Goal: Task Accomplishment & Management: Manage account settings

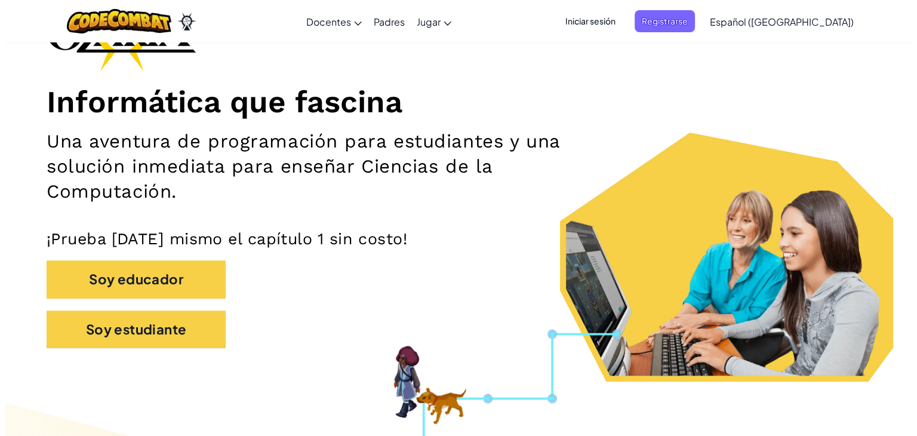
scroll to position [87, 0]
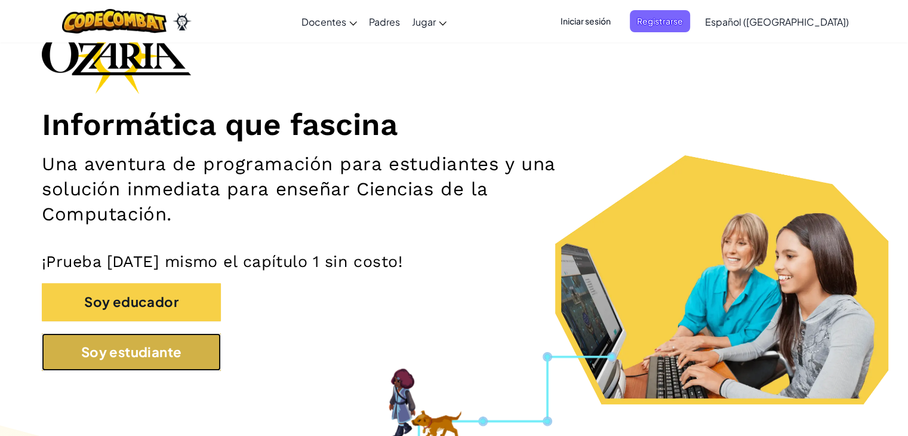
click at [124, 364] on button "Soy estudiante" at bounding box center [131, 352] width 179 height 38
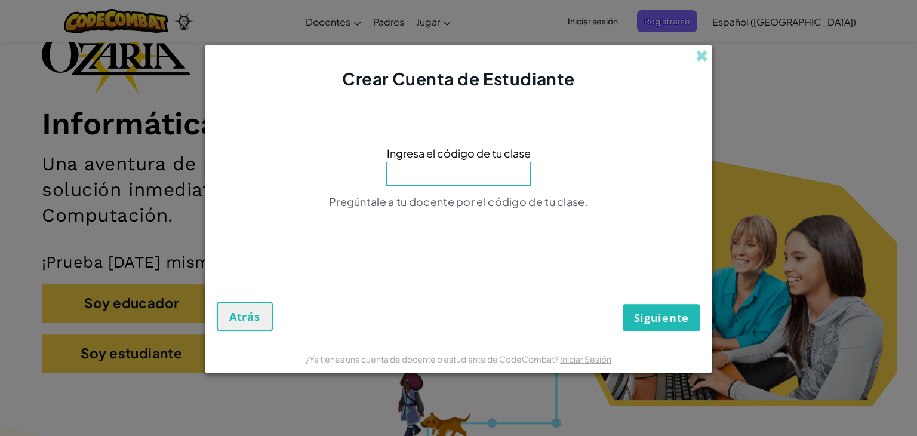
click at [470, 181] on input at bounding box center [458, 174] width 144 height 24
click at [707, 58] on span at bounding box center [702, 56] width 13 height 13
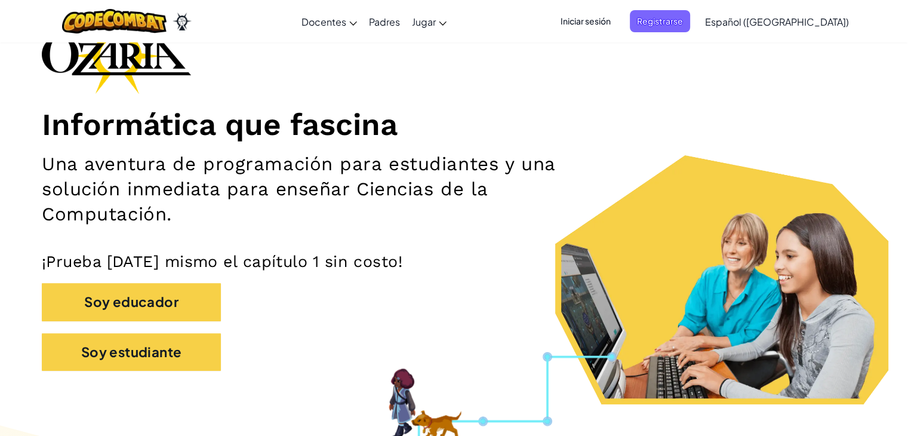
click at [618, 23] on span "Iniciar sesión" at bounding box center [585, 21] width 64 height 22
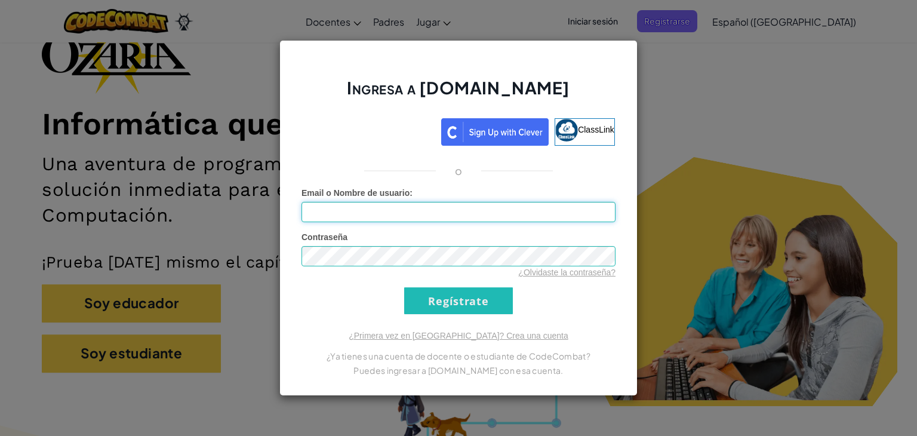
click at [409, 219] on input "Email o Nombre de usuario :" at bounding box center [458, 212] width 314 height 20
click at [439, 216] on input "[PERSON_NAME].[PERSON_NAME]" at bounding box center [458, 212] width 314 height 20
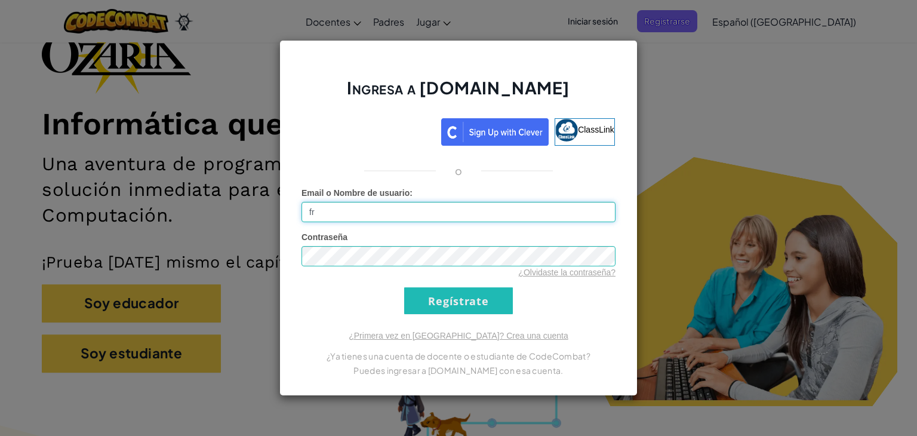
type input "f"
type input "[PERSON_NAME][EMAIL_ADDRESS][PERSON_NAME][PERSON_NAME][DOMAIN_NAME]"
click at [537, 267] on link "¿Olvidaste la contraseña?" at bounding box center [566, 272] width 97 height 10
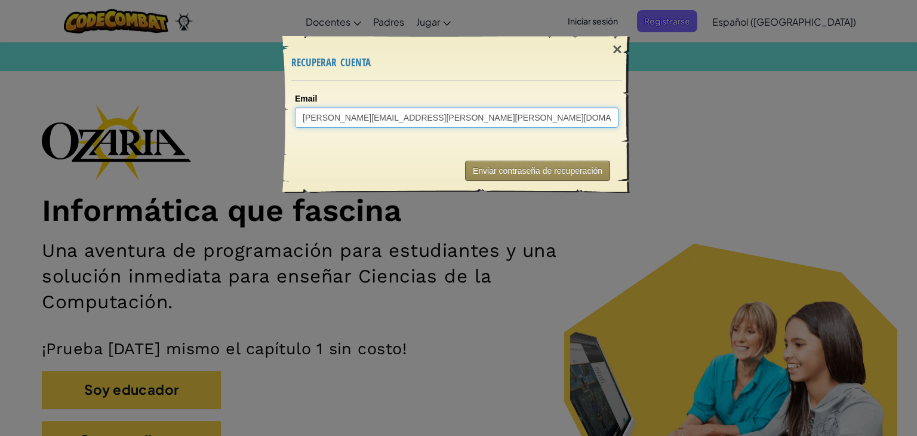
type input "[PERSON_NAME][EMAIL_ADDRESS][PERSON_NAME][PERSON_NAME][DOMAIN_NAME]"
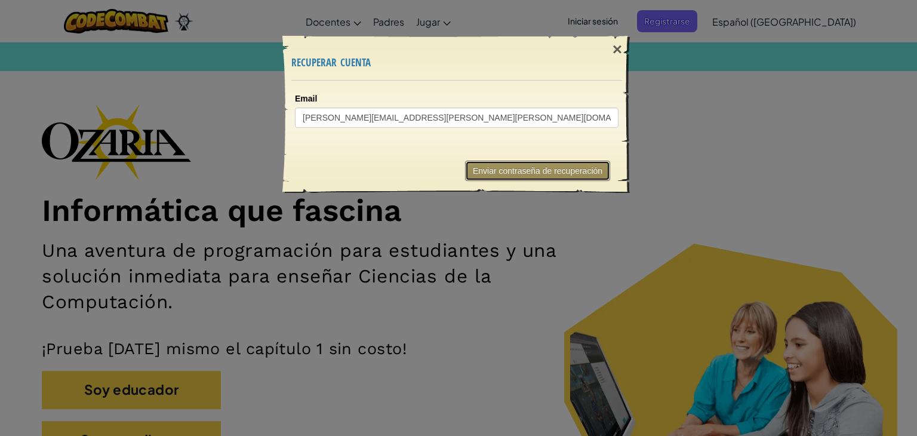
click at [485, 170] on button "Enviar contraseña de recuperación" at bounding box center [537, 171] width 145 height 20
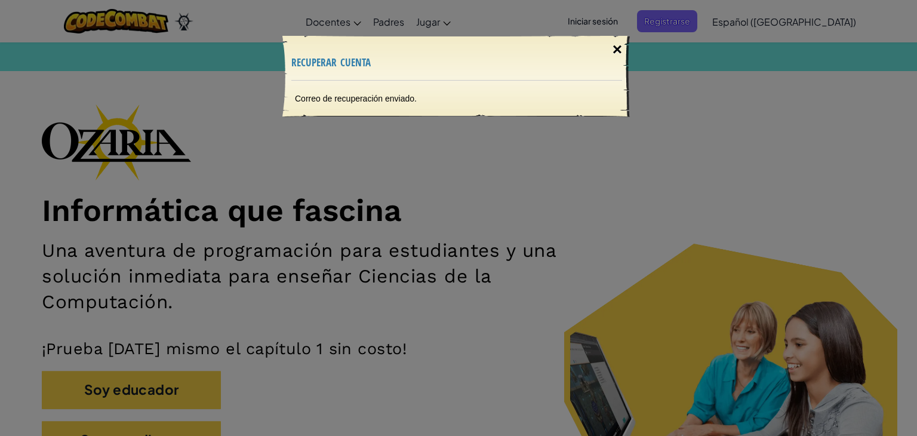
click at [605, 49] on div "×" at bounding box center [617, 49] width 27 height 35
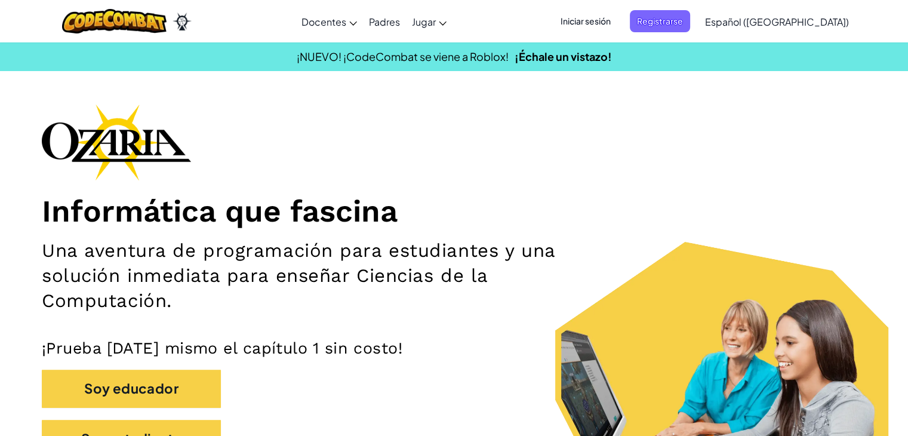
click at [618, 19] on span "Iniciar sesión" at bounding box center [585, 21] width 64 height 22
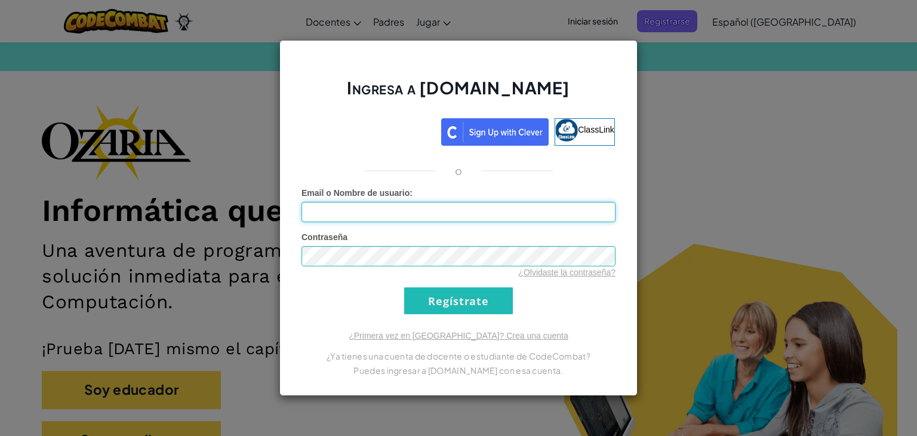
click at [466, 206] on input "Email o Nombre de usuario :" at bounding box center [458, 212] width 314 height 20
type input "[PERSON_NAME][EMAIL_ADDRESS][PERSON_NAME][PERSON_NAME][DOMAIN_NAME]"
click at [404, 287] on input "Regístrate" at bounding box center [458, 300] width 109 height 27
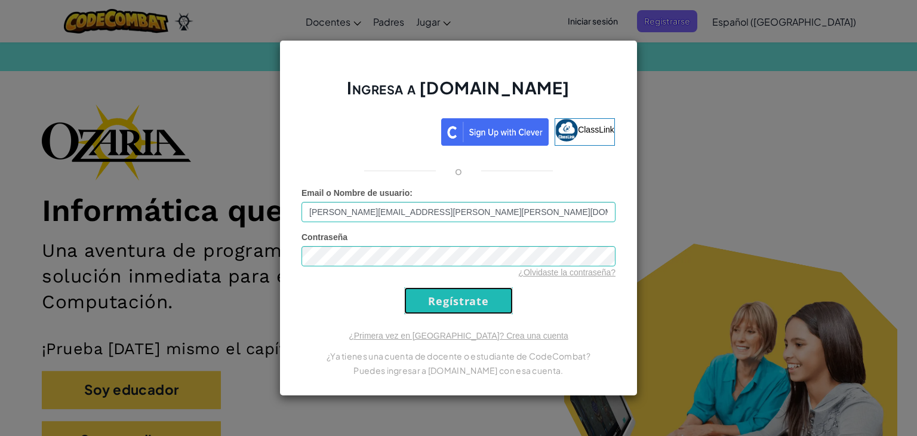
click at [445, 311] on input "Regístrate" at bounding box center [458, 300] width 109 height 27
